Goal: Contribute content: Add original content to the website for others to see

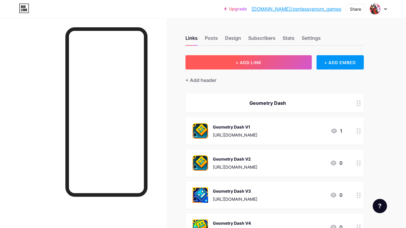
click at [270, 65] on button "+ ADD LINK" at bounding box center [249, 62] width 126 height 14
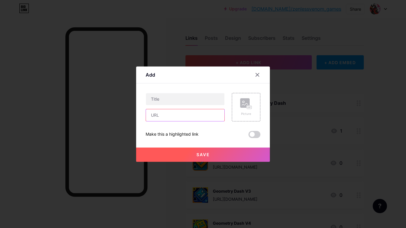
click at [183, 114] on input "text" at bounding box center [185, 115] width 79 height 12
paste input "[URL][DOMAIN_NAME]"
type input "[URL][DOMAIN_NAME]"
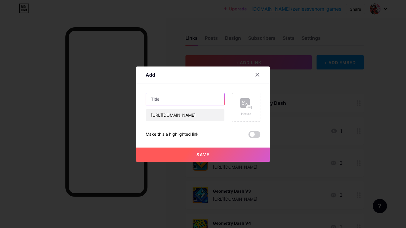
click at [173, 102] on input "text" at bounding box center [185, 99] width 79 height 12
type input "e"
type input "Ezclasswork"
click at [246, 113] on div "Picture" at bounding box center [246, 114] width 12 height 4
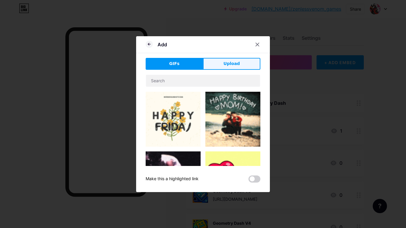
click at [235, 64] on span "Upload" at bounding box center [232, 64] width 16 height 6
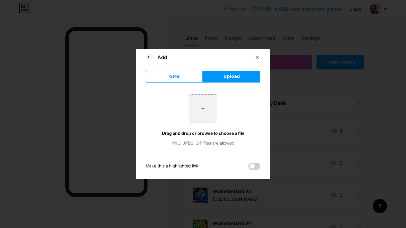
click at [208, 115] on input "file" at bounding box center [203, 109] width 28 height 28
type input "C:\fakepath\Shifting.jpeg"
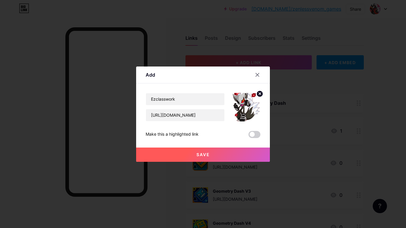
click at [191, 152] on button "Save" at bounding box center [203, 155] width 134 height 14
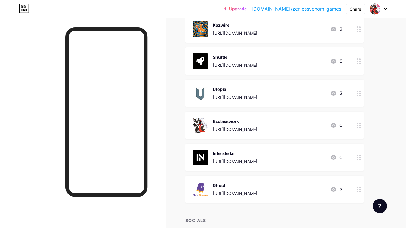
scroll to position [288, 0]
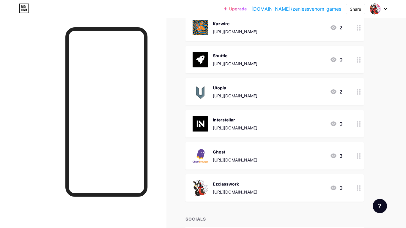
click at [386, 177] on div "Links Posts Design Subscribers Stats Settings + ADD LINK + ADD EMBED + Add head…" at bounding box center [194, 9] width 389 height 559
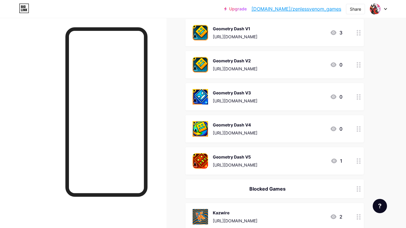
scroll to position [98, 0]
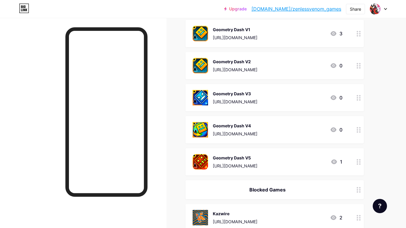
drag, startPoint x: 401, startPoint y: 67, endPoint x: 404, endPoint y: 174, distance: 107.1
click at [404, 174] on html "Upgrade [DOMAIN_NAME]/zenles... [DOMAIN_NAME]/zenlessvenom_games Share Switch a…" at bounding box center [203, 190] width 406 height 577
click at [391, 110] on div "Upgrade [DOMAIN_NAME]/zenles... [DOMAIN_NAME]/zenlessvenom_games Share Switch a…" at bounding box center [203, 190] width 406 height 577
click at [314, 10] on link "[DOMAIN_NAME]/zenlessvenom_games" at bounding box center [297, 8] width 90 height 7
